Goal: Task Accomplishment & Management: Complete application form

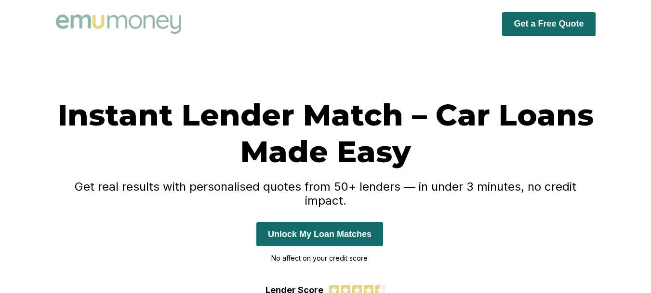
click at [309, 222] on button "Unlock My Loan Matches" at bounding box center [320, 234] width 127 height 24
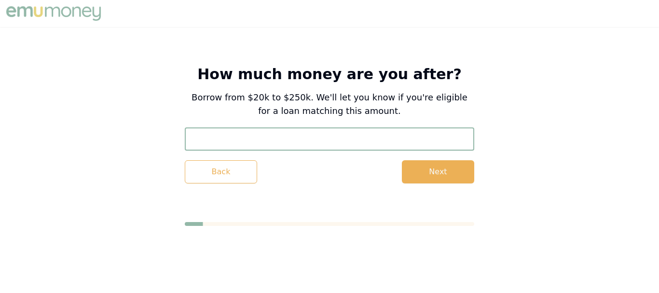
click at [241, 139] on input "text" at bounding box center [329, 138] width 289 height 23
type input "$20,000"
click at [460, 176] on button "Next" at bounding box center [438, 171] width 72 height 23
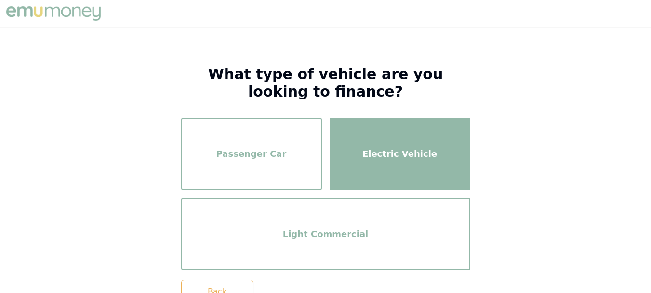
click at [368, 168] on div "Electric Vehicle" at bounding box center [399, 153] width 123 height 55
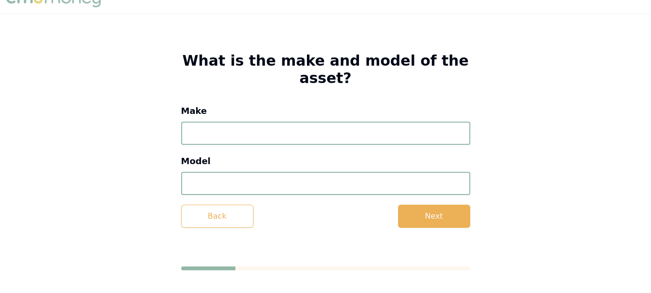
scroll to position [14, 0]
click at [271, 136] on input "Make" at bounding box center [325, 132] width 289 height 23
type input "2020"
click at [225, 192] on input "Model" at bounding box center [325, 182] width 289 height 23
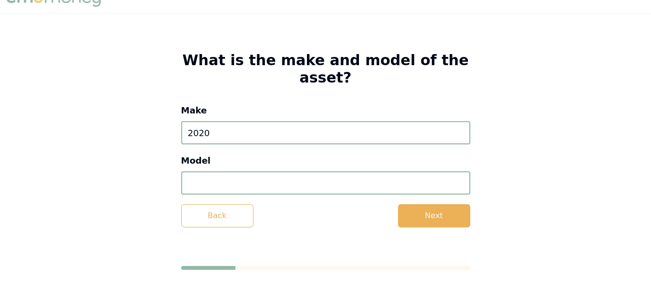
click at [225, 192] on input "Model" at bounding box center [325, 182] width 289 height 23
type input "bmw"
click at [422, 212] on button "Next" at bounding box center [434, 215] width 72 height 23
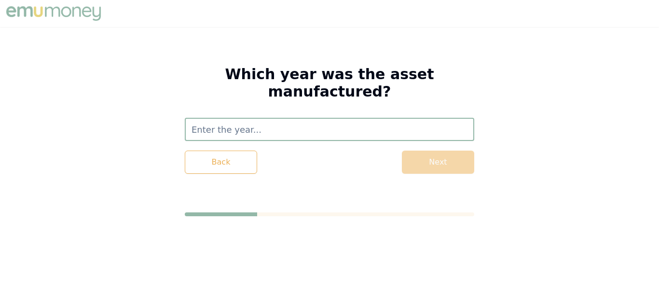
click at [264, 118] on input "text" at bounding box center [329, 129] width 289 height 23
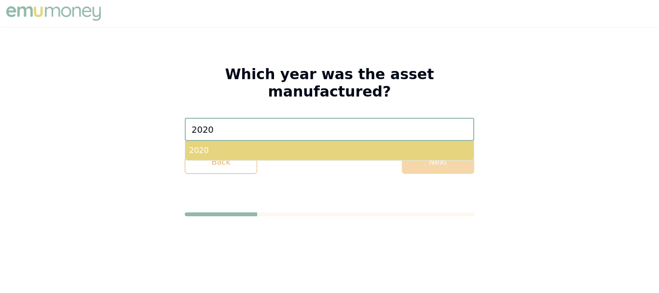
type input "2020"
click at [269, 141] on div "2020" at bounding box center [329, 150] width 288 height 19
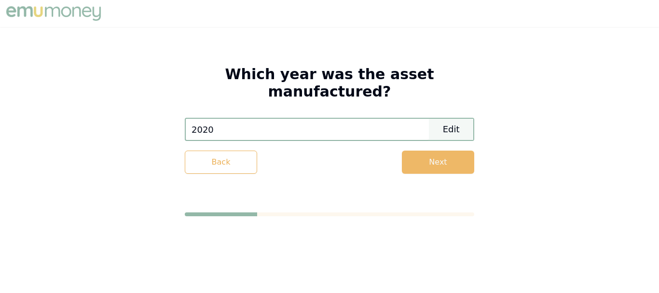
click at [429, 150] on button "Next" at bounding box center [438, 161] width 72 height 23
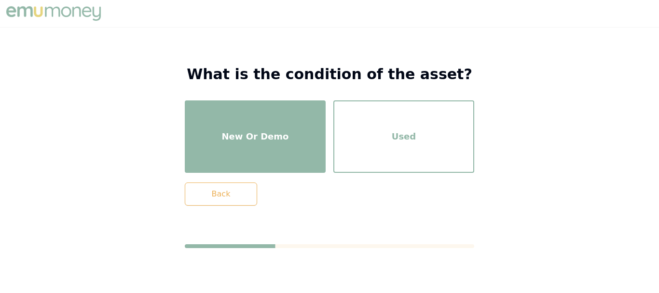
click at [285, 149] on div "New Or Demo" at bounding box center [254, 136] width 123 height 55
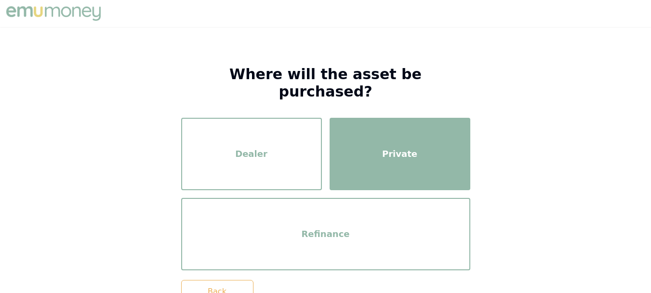
click at [365, 151] on div "Private" at bounding box center [399, 153] width 123 height 55
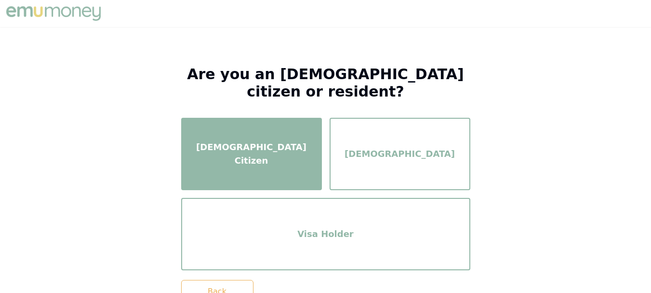
click at [284, 174] on div "[DEMOGRAPHIC_DATA] Citizen" at bounding box center [251, 153] width 123 height 55
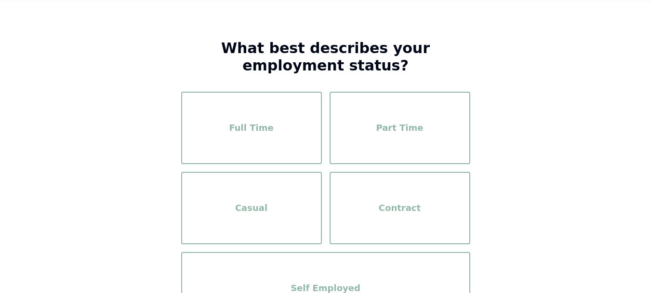
scroll to position [35, 0]
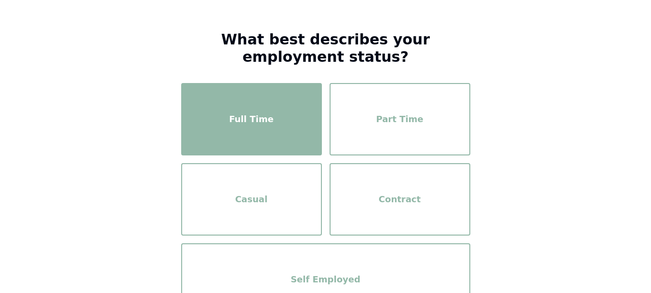
click at [298, 139] on div "Full Time" at bounding box center [251, 119] width 123 height 55
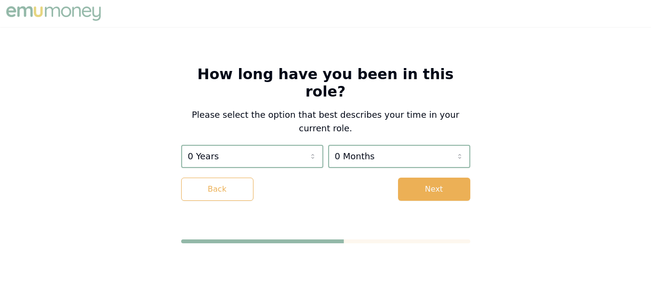
scroll to position [0, 0]
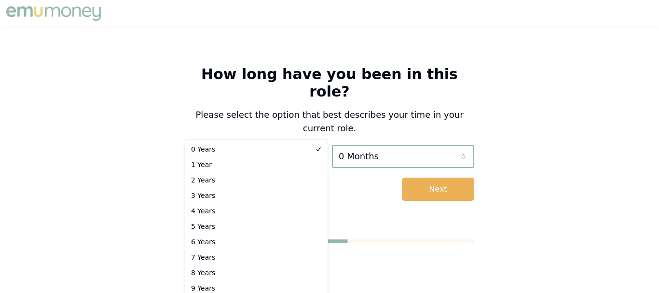
click at [298, 124] on html "How long have you been in this role? Please select the option that best describ…" at bounding box center [329, 146] width 659 height 293
select select "2"
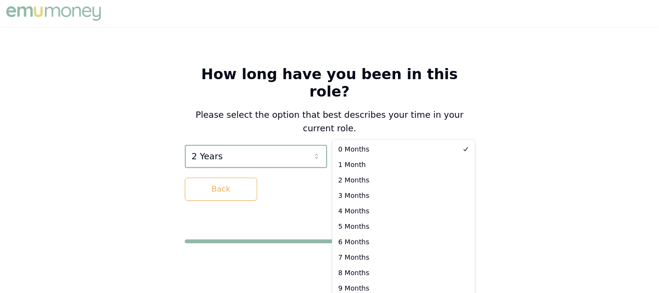
click at [358, 127] on html "How long have you been in this role? Please select the option that best describ…" at bounding box center [329, 146] width 659 height 293
select select "5"
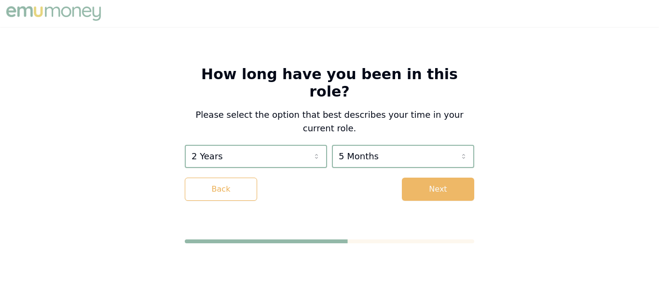
click at [433, 177] on button "Next" at bounding box center [438, 188] width 72 height 23
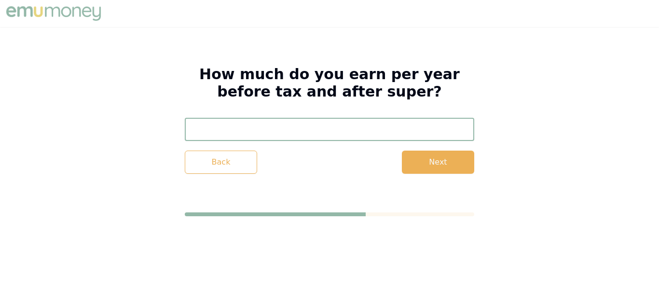
click at [300, 131] on input "text" at bounding box center [329, 129] width 289 height 23
type input "$120,000"
click at [429, 164] on button "Next" at bounding box center [438, 161] width 72 height 23
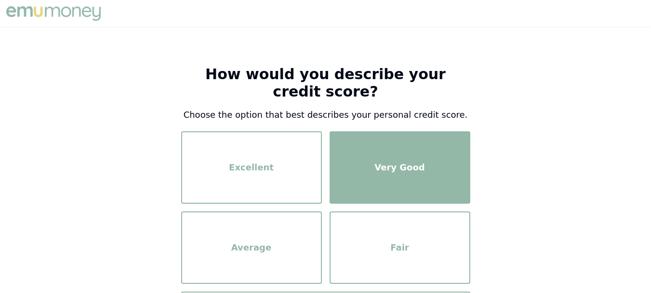
click at [368, 173] on div "Very Good" at bounding box center [399, 167] width 123 height 55
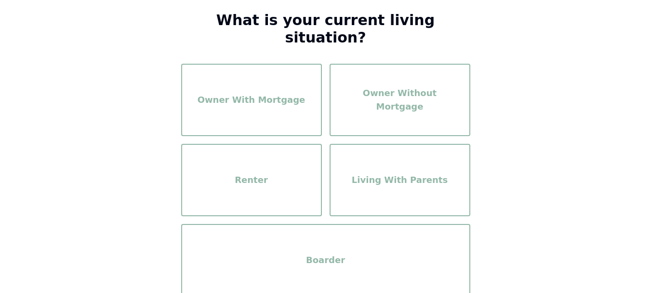
scroll to position [57, 0]
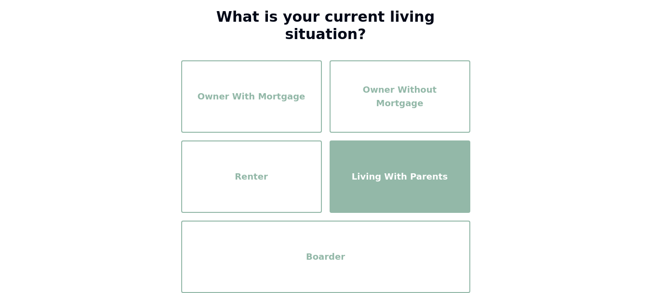
click at [360, 149] on div "Living With Parents" at bounding box center [399, 176] width 123 height 55
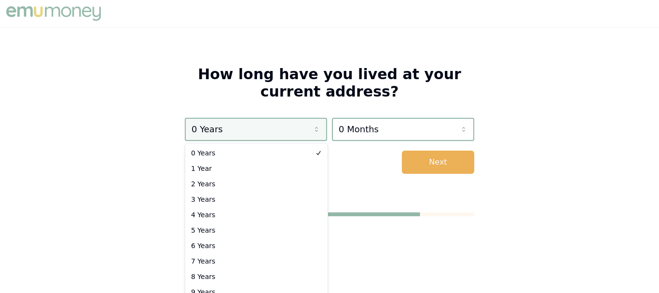
click at [297, 130] on html "How long have you lived at your current address? 0 Years 0 Years 1 Year 2 Years…" at bounding box center [329, 146] width 659 height 293
select select "5"
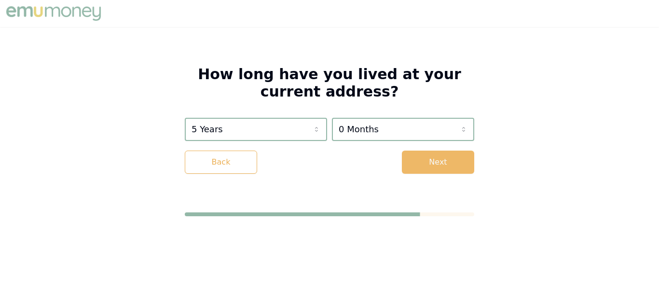
click at [433, 164] on button "Next" at bounding box center [438, 161] width 72 height 23
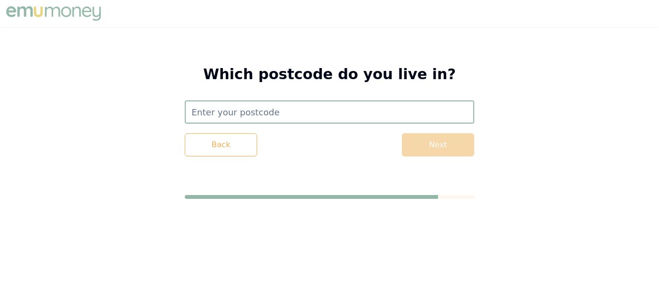
click at [284, 113] on input "text" at bounding box center [329, 111] width 289 height 23
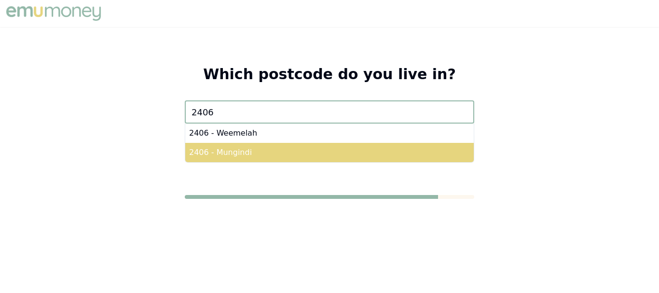
type input "2406"
click at [230, 144] on div "2406 - Mungindi" at bounding box center [329, 152] width 288 height 19
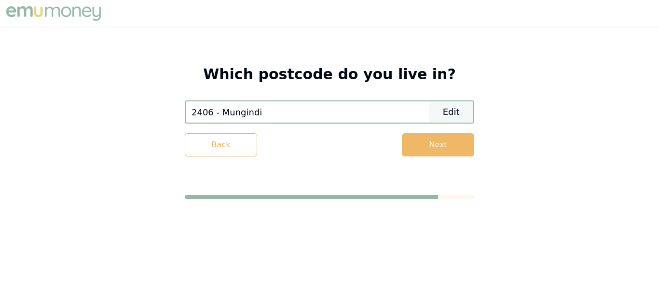
click at [427, 147] on button "Next" at bounding box center [438, 144] width 72 height 23
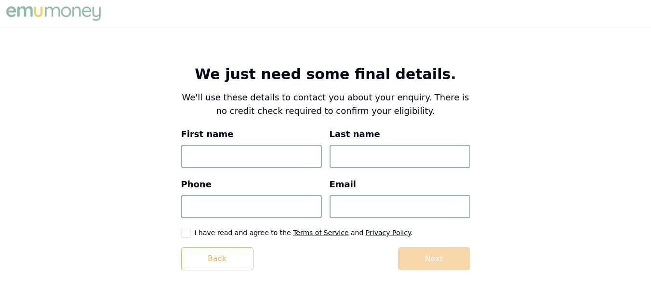
click at [278, 160] on input "First name" at bounding box center [251, 156] width 141 height 23
type input "test"
click at [343, 161] on input "Last name" at bounding box center [400, 156] width 141 height 23
type input "test"
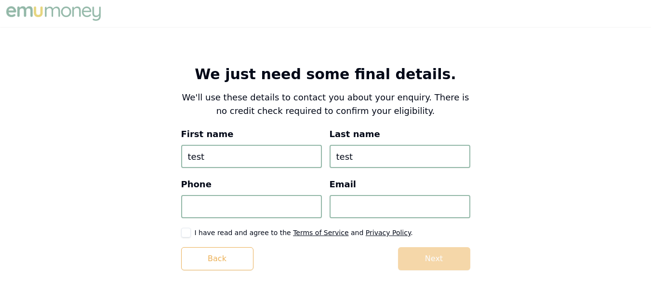
click at [265, 212] on input "Phone" at bounding box center [251, 206] width 141 height 23
type input "0123 456 891"
click at [348, 209] on input "Email" at bounding box center [400, 206] width 141 height 23
click at [348, 209] on input "[EMAIL_ADDRESS][DOMAIN_NAME]" at bounding box center [400, 206] width 141 height 23
type input "[EMAIL_ADDRESS][DOMAIN_NAME]"
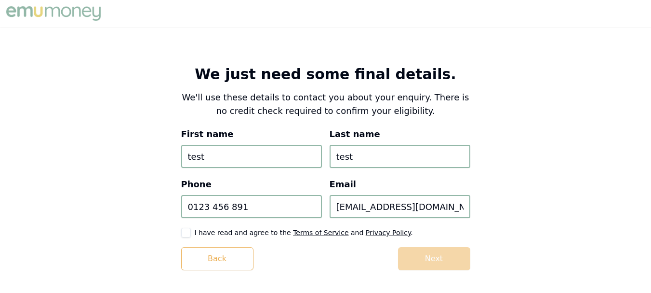
click at [185, 232] on button "button" at bounding box center [186, 233] width 10 height 10
click at [426, 255] on button "Next" at bounding box center [434, 258] width 72 height 23
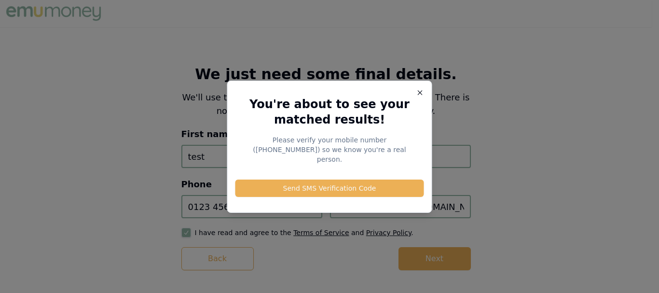
click at [418, 96] on icon "button" at bounding box center [420, 93] width 8 height 8
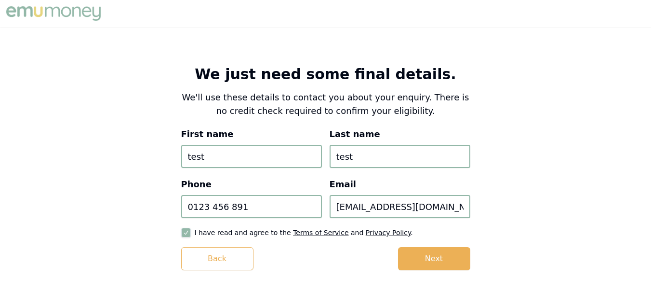
drag, startPoint x: 249, startPoint y: 206, endPoint x: 130, endPoint y: 196, distance: 119.5
click at [130, 196] on div "We just need some final details. We'll use these details to contact you about y…" at bounding box center [325, 189] width 651 height 324
type input "8160 644 549"
click at [417, 254] on button "Next" at bounding box center [434, 258] width 72 height 23
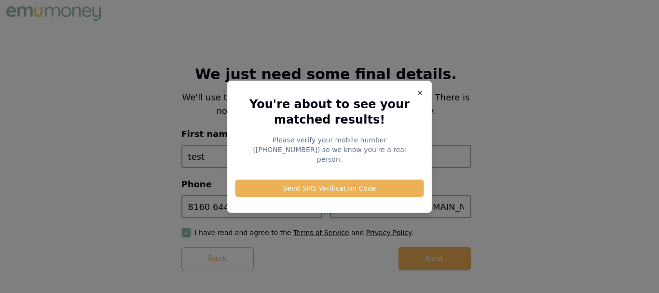
click at [420, 95] on icon "button" at bounding box center [420, 93] width 8 height 8
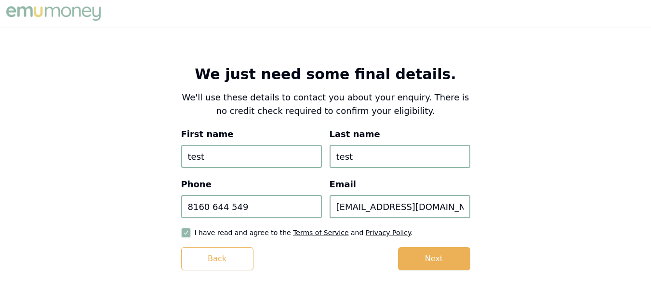
drag, startPoint x: 252, startPoint y: 206, endPoint x: 140, endPoint y: 201, distance: 111.5
click at [140, 201] on div "We just need some final details. We'll use these details to contact you about y…" at bounding box center [325, 189] width 651 height 324
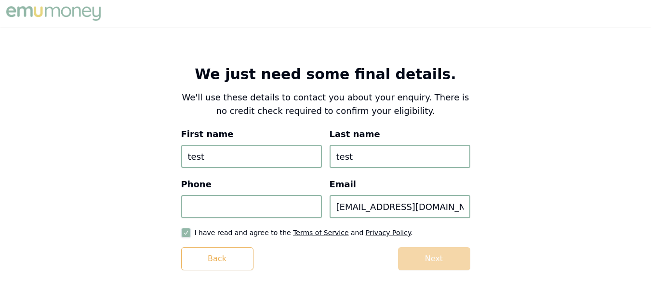
click at [213, 205] on input "Phone" at bounding box center [251, 206] width 141 height 23
paste input "4523 966 54"
click at [421, 258] on div "Back Next" at bounding box center [325, 258] width 289 height 23
click at [189, 208] on input "4523 966 54" at bounding box center [251, 206] width 141 height 23
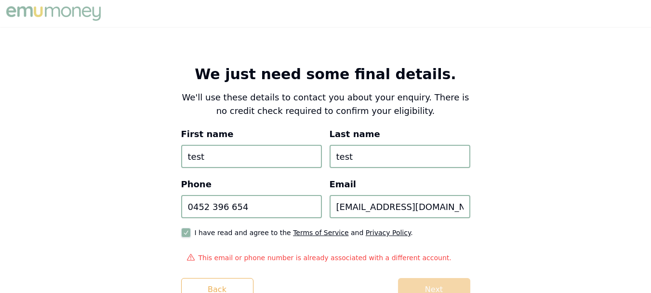
click at [243, 210] on input "0452 396 654" at bounding box center [251, 206] width 141 height 23
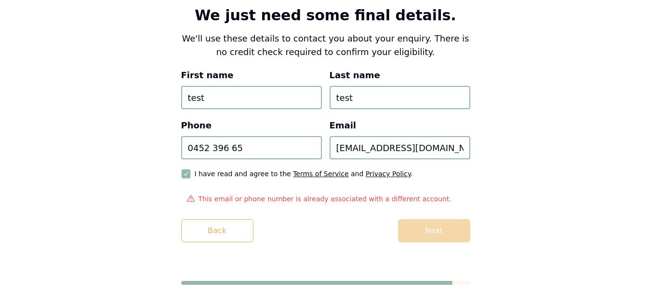
scroll to position [58, 0]
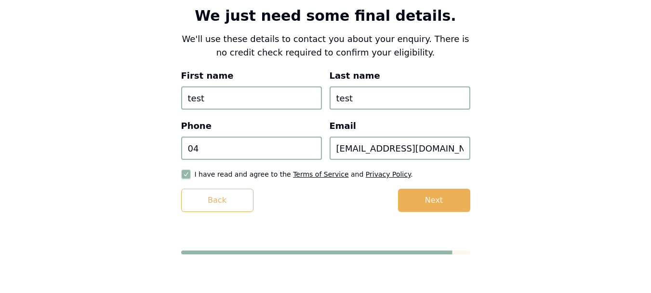
type input "0"
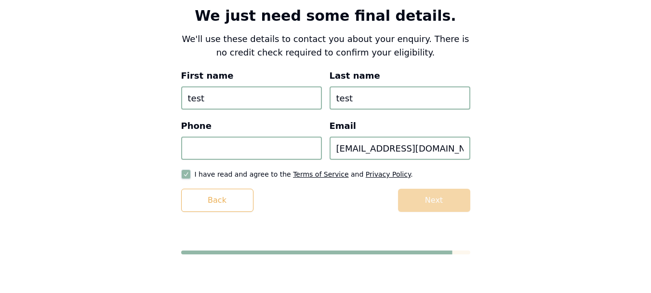
click at [275, 149] on input "Phone" at bounding box center [251, 147] width 141 height 23
click at [258, 149] on input "Phone" at bounding box center [251, 147] width 141 height 23
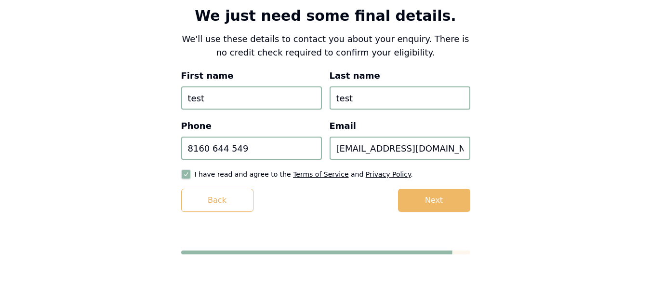
type input "8160 644 549"
click at [419, 199] on button "Next" at bounding box center [434, 200] width 72 height 23
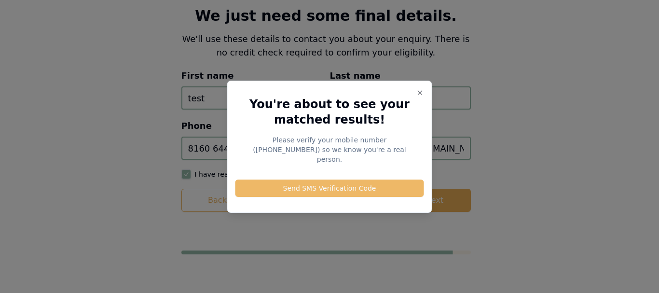
click at [322, 182] on button "Send SMS Verification Code" at bounding box center [329, 187] width 189 height 17
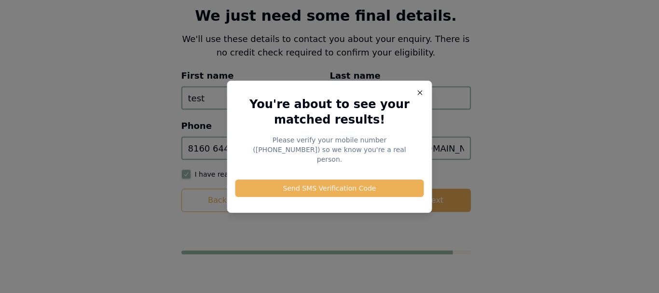
click at [419, 95] on icon "button" at bounding box center [420, 92] width 4 height 4
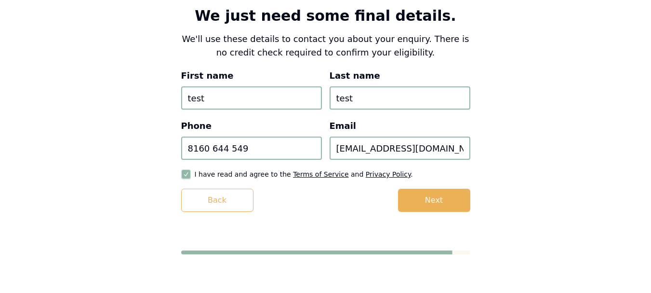
drag, startPoint x: 261, startPoint y: 145, endPoint x: 148, endPoint y: 144, distance: 112.8
click at [148, 144] on div "We just need some final details. We'll use these details to contact you about y…" at bounding box center [326, 110] width 366 height 282
drag, startPoint x: 425, startPoint y: 149, endPoint x: 308, endPoint y: 151, distance: 117.2
click at [308, 151] on div "Phone [PHONE_NUMBER] Email [EMAIL_ADDRESS][DOMAIN_NAME]" at bounding box center [325, 139] width 289 height 41
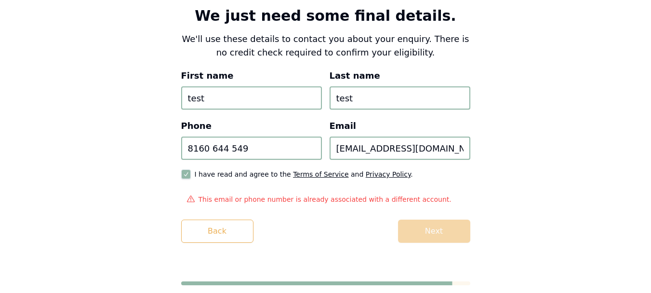
type input "[EMAIL_ADDRESS][DOMAIN_NAME]"
click at [418, 233] on div "Back Next" at bounding box center [325, 230] width 289 height 23
drag, startPoint x: 252, startPoint y: 150, endPoint x: 151, endPoint y: 146, distance: 101.3
click at [151, 146] on div "We just need some final details. We'll use these details to contact you about y…" at bounding box center [326, 125] width 366 height 312
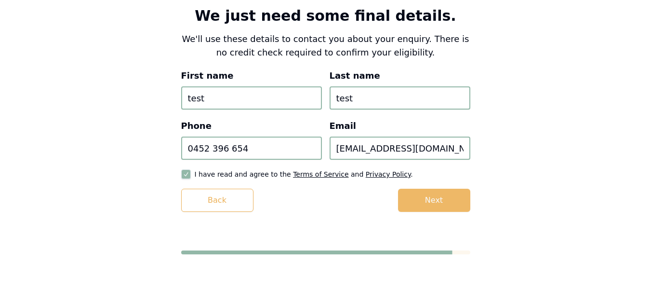
type input "0452 396 654"
click at [432, 198] on button "Next" at bounding box center [434, 200] width 72 height 23
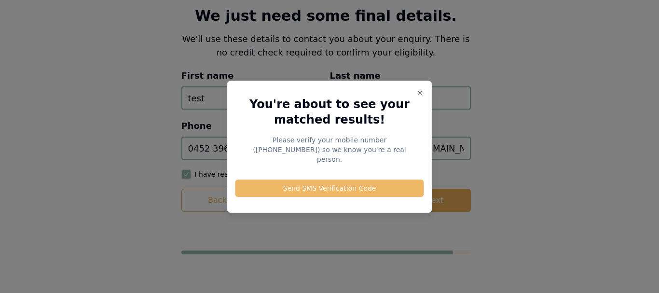
click at [325, 181] on button "Send SMS Verification Code" at bounding box center [329, 187] width 189 height 17
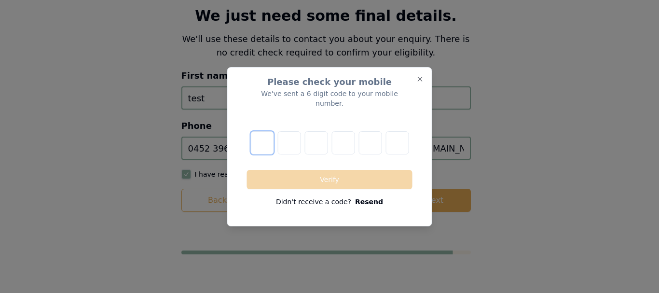
click at [259, 138] on input "number" at bounding box center [261, 142] width 23 height 23
type input "6"
type input "9"
type input "1"
type input "7"
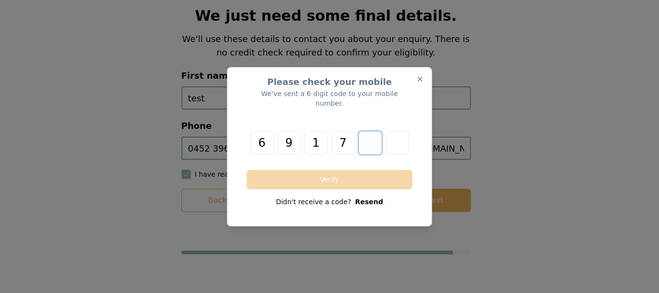
type input "7"
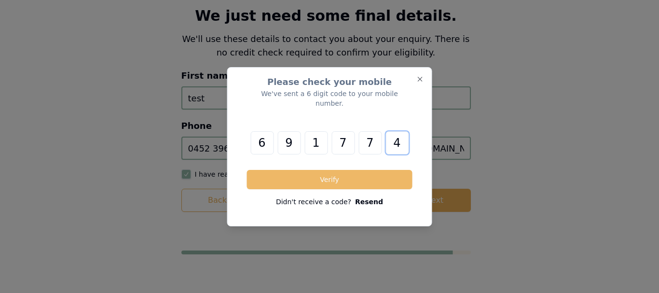
type input "4"
click at [304, 177] on button "Verify" at bounding box center [329, 179] width 165 height 19
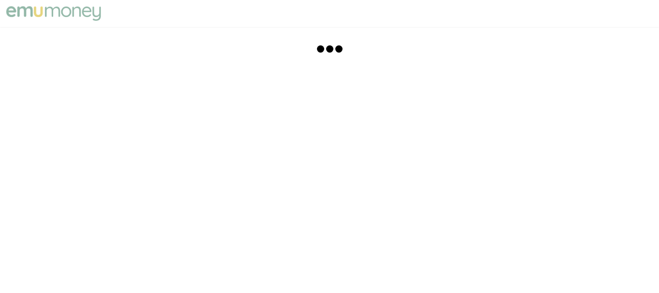
scroll to position [0, 0]
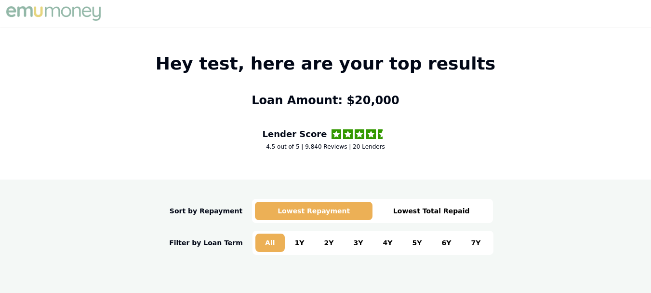
click at [362, 148] on div "4.5 out of 5 | 9,840 Reviews | 20 Lenders" at bounding box center [325, 147] width 119 height 8
click at [288, 99] on h2 "Loan Amount: $20,000" at bounding box center [326, 100] width 148 height 15
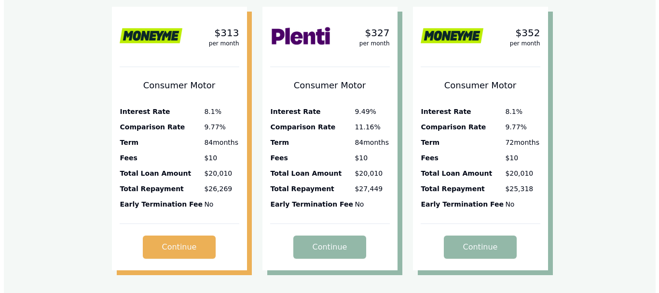
scroll to position [314, 0]
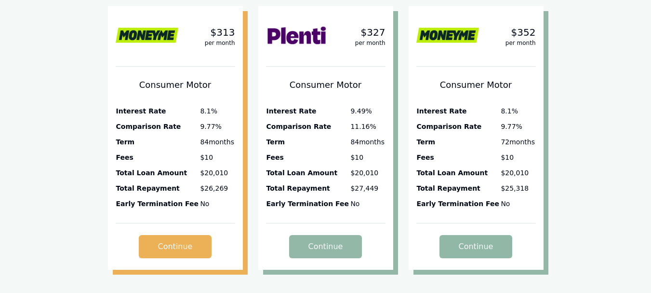
click at [473, 248] on button "Continue" at bounding box center [476, 246] width 73 height 23
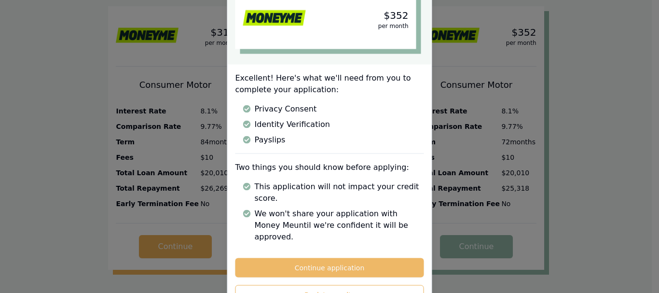
click at [327, 257] on button "Continue application" at bounding box center [329, 266] width 189 height 19
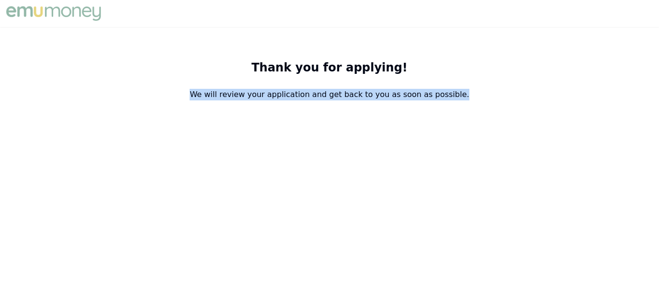
drag, startPoint x: 210, startPoint y: 96, endPoint x: 462, endPoint y: 100, distance: 252.2
click at [462, 100] on p "We will review your application and get back to you as soon as possible." at bounding box center [329, 95] width 643 height 12
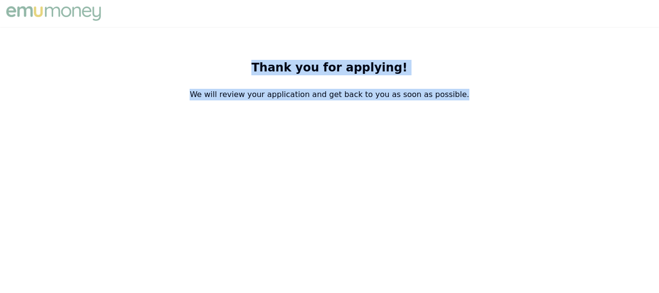
drag, startPoint x: 462, startPoint y: 100, endPoint x: 263, endPoint y: 71, distance: 200.7
click at [263, 71] on div "Thank you for applying! We will review your application and get back to you as …" at bounding box center [329, 73] width 659 height 54
click at [263, 71] on h2 "Thank you for applying!" at bounding box center [329, 67] width 643 height 15
drag, startPoint x: 266, startPoint y: 70, endPoint x: 464, endPoint y: 94, distance: 199.6
click at [464, 94] on div "Thank you for applying! We will review your application and get back to you as …" at bounding box center [329, 73] width 659 height 54
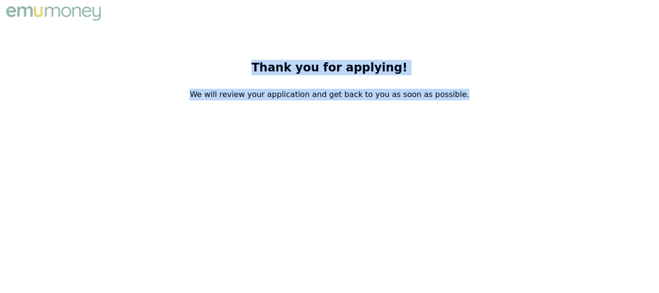
click at [464, 94] on p "We will review your application and get back to you as soon as possible." at bounding box center [329, 95] width 643 height 12
drag, startPoint x: 464, startPoint y: 94, endPoint x: 274, endPoint y: 67, distance: 192.0
click at [274, 67] on div "Thank you for applying! We will review your application and get back to you as …" at bounding box center [329, 73] width 659 height 54
click at [274, 67] on h2 "Thank you for applying!" at bounding box center [329, 67] width 643 height 15
